Goal: Find contact information: Find contact information

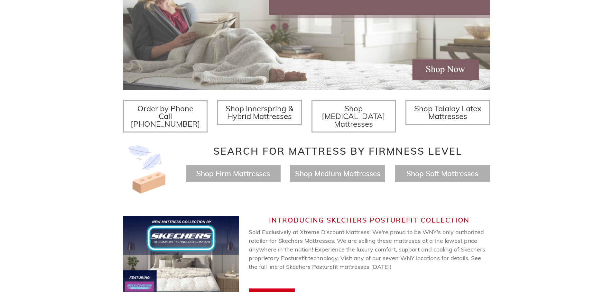
scroll to position [5, 0]
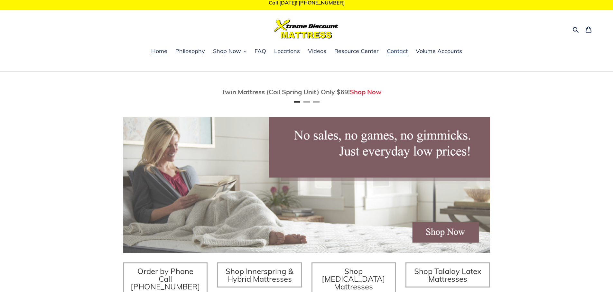
click at [399, 52] on span "Contact" at bounding box center [397, 51] width 21 height 8
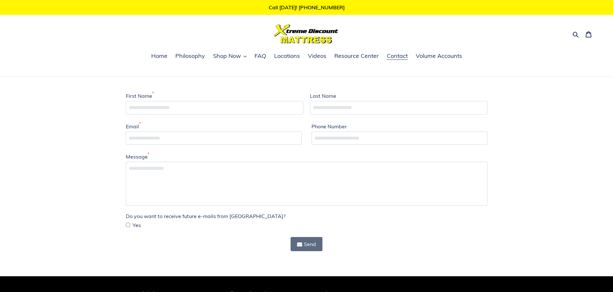
click at [309, 32] on img at bounding box center [306, 33] width 64 height 19
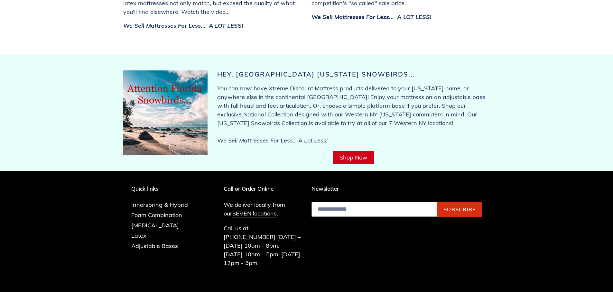
scroll to position [2490, 0]
